Goal: Find specific page/section: Find specific page/section

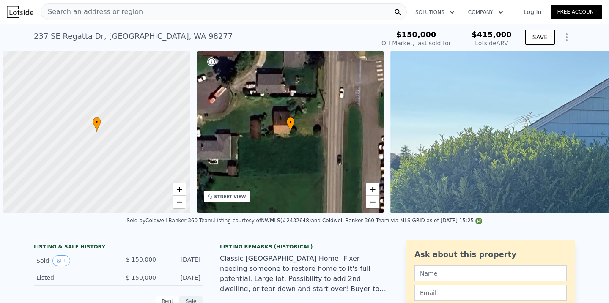
click at [151, 17] on div "Search an address or region" at bounding box center [224, 11] width 366 height 17
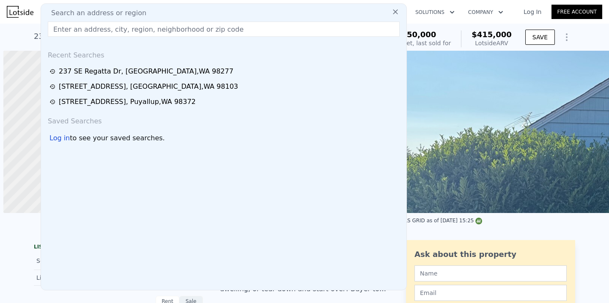
scroll to position [0, 3]
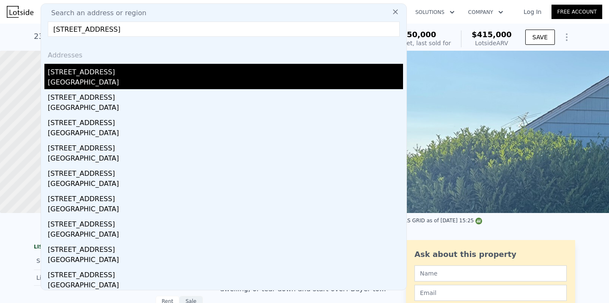
type input "[STREET_ADDRESS]"
click at [99, 72] on div "[STREET_ADDRESS]" at bounding box center [225, 71] width 355 height 14
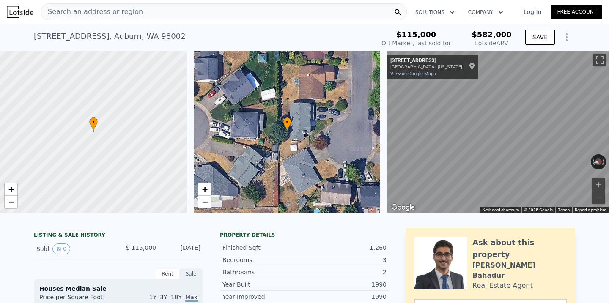
click at [133, 11] on div "Search an address or region" at bounding box center [224, 11] width 366 height 17
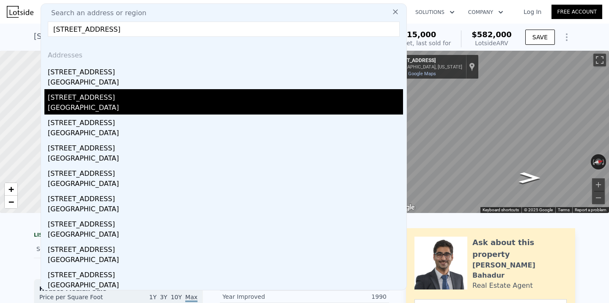
type input "[STREET_ADDRESS]"
click at [94, 103] on div "[GEOGRAPHIC_DATA]" at bounding box center [225, 109] width 355 height 12
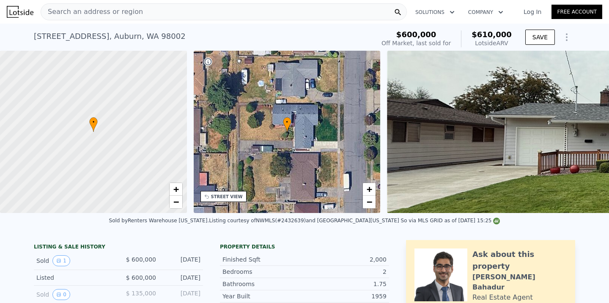
click at [135, 17] on div "Search an address or region" at bounding box center [224, 11] width 366 height 17
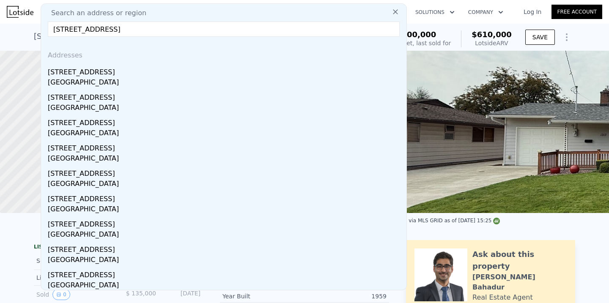
drag, startPoint x: 195, startPoint y: 27, endPoint x: 115, endPoint y: 29, distance: 80.4
click at [115, 29] on input "[STREET_ADDRESS]" at bounding box center [224, 29] width 352 height 15
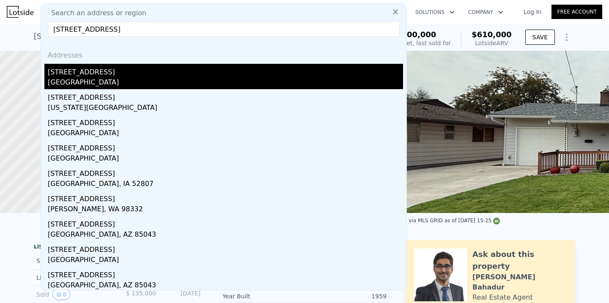
type input "[STREET_ADDRESS]"
click at [110, 72] on div "[STREET_ADDRESS]" at bounding box center [225, 71] width 355 height 14
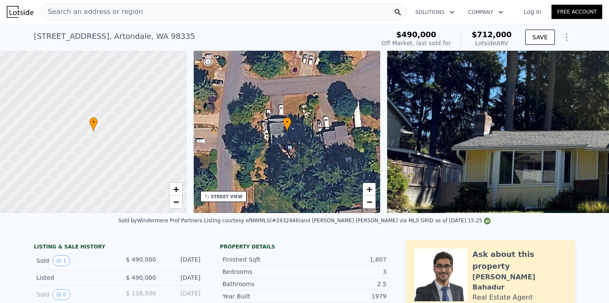
click at [136, 8] on div "Search an address or region" at bounding box center [224, 11] width 366 height 17
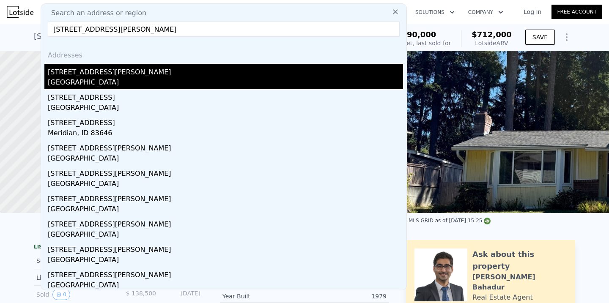
type input "[STREET_ADDRESS][PERSON_NAME]"
click at [121, 78] on div "[GEOGRAPHIC_DATA]" at bounding box center [225, 83] width 355 height 12
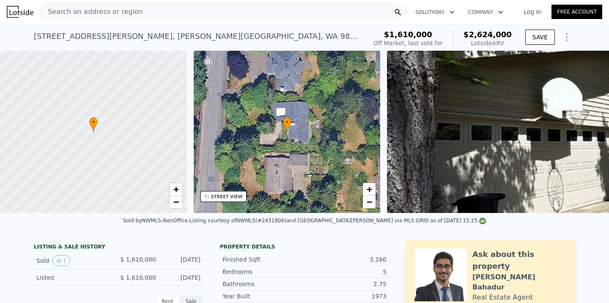
click at [162, 12] on div "Search an address or region" at bounding box center [224, 11] width 366 height 17
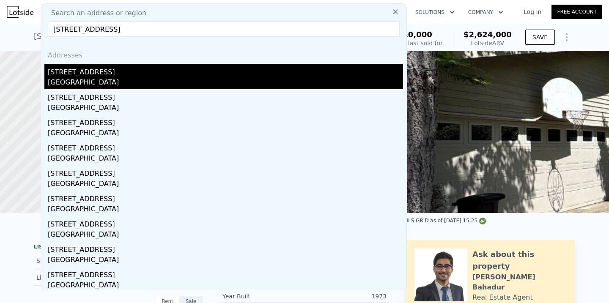
type input "[STREET_ADDRESS]"
click at [132, 81] on div "[GEOGRAPHIC_DATA]" at bounding box center [225, 83] width 355 height 12
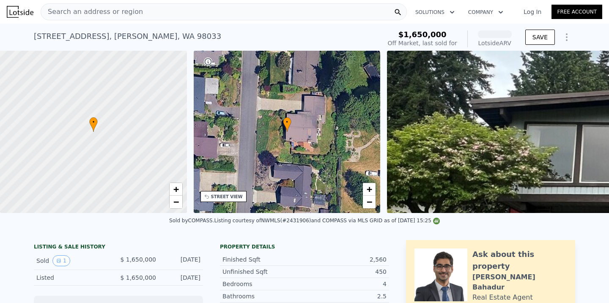
click at [132, 81] on div at bounding box center [93, 132] width 224 height 195
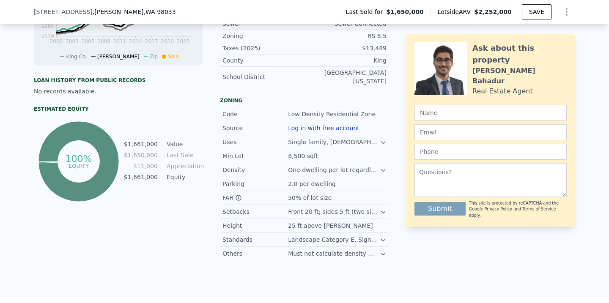
scroll to position [390, 0]
